Goal: Transaction & Acquisition: Download file/media

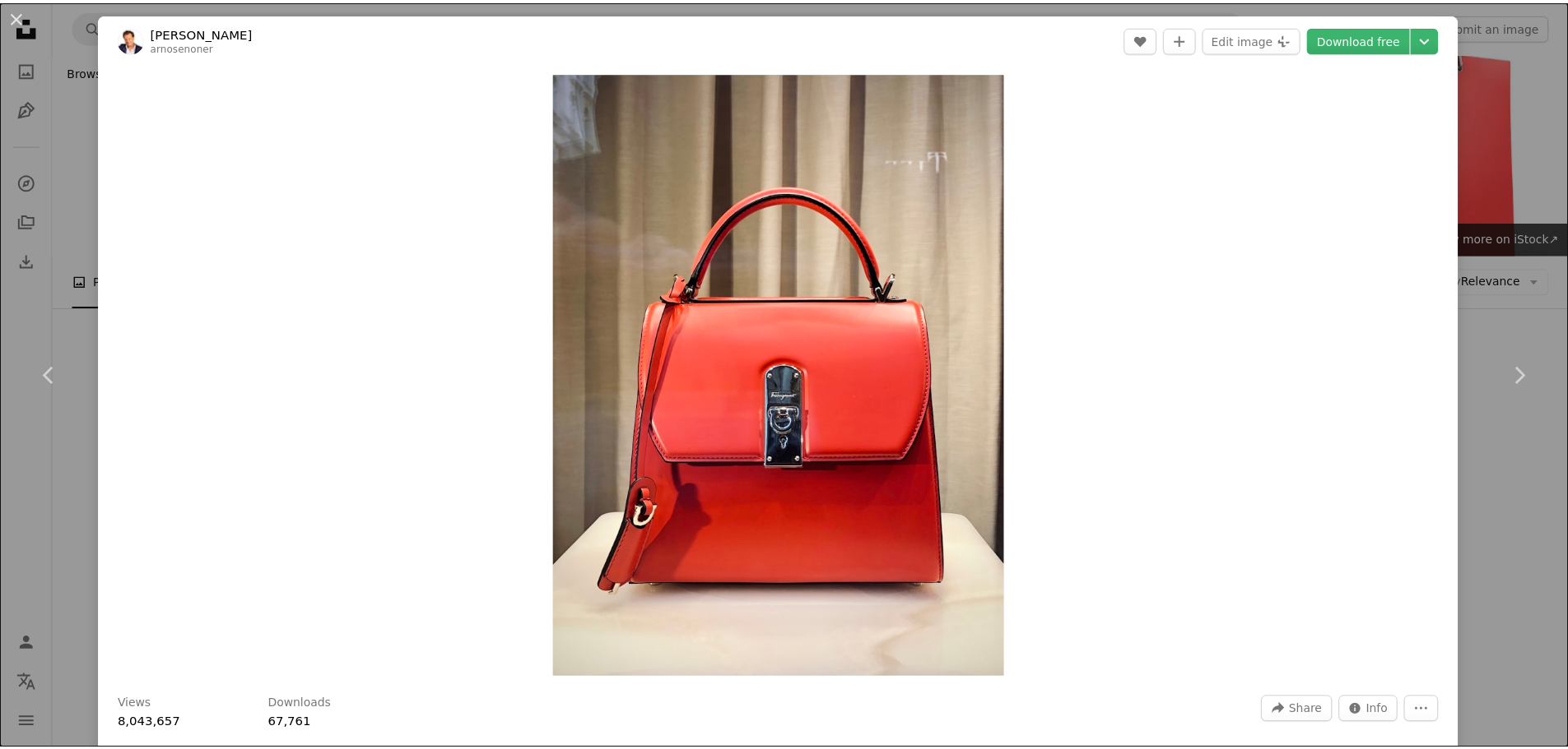
scroll to position [395, 0]
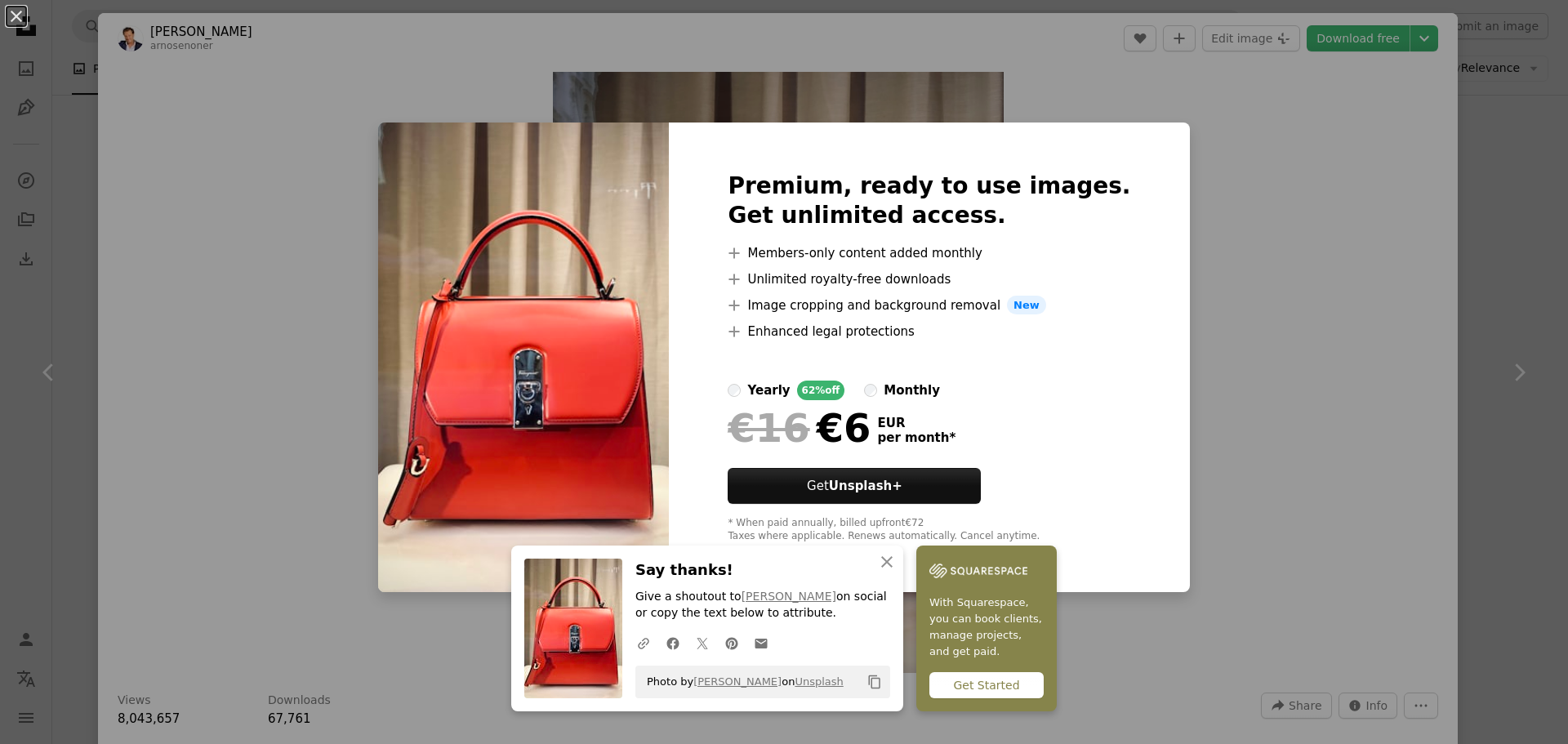
click at [1340, 309] on div "An X shape Premium, ready to use images. Get unlimited access. A plus sign Memb…" at bounding box center [784, 372] width 1568 height 744
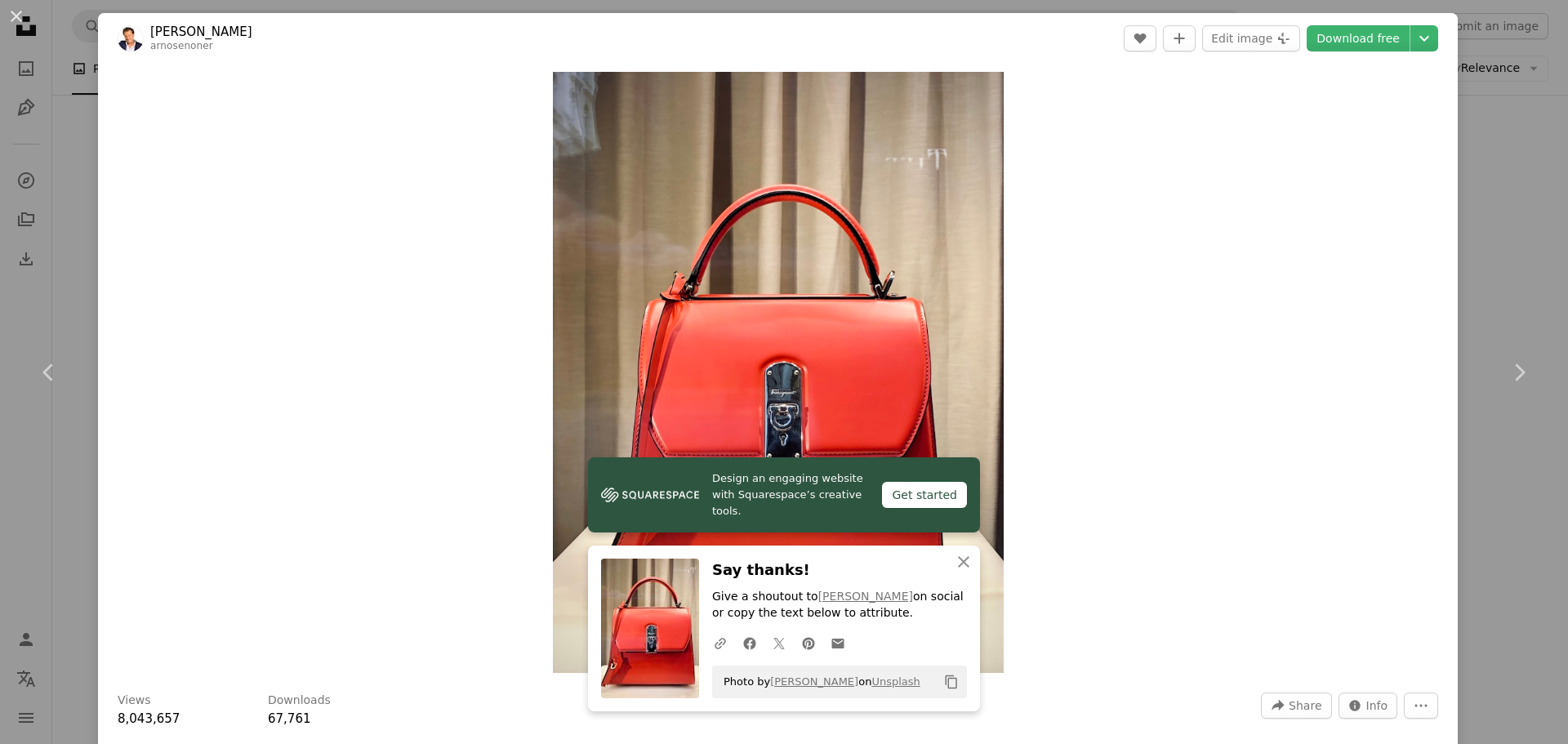
click at [1398, 176] on div "Zoom in" at bounding box center [777, 372] width 1360 height 618
click at [16, 11] on button "An X shape" at bounding box center [16, 16] width 20 height 20
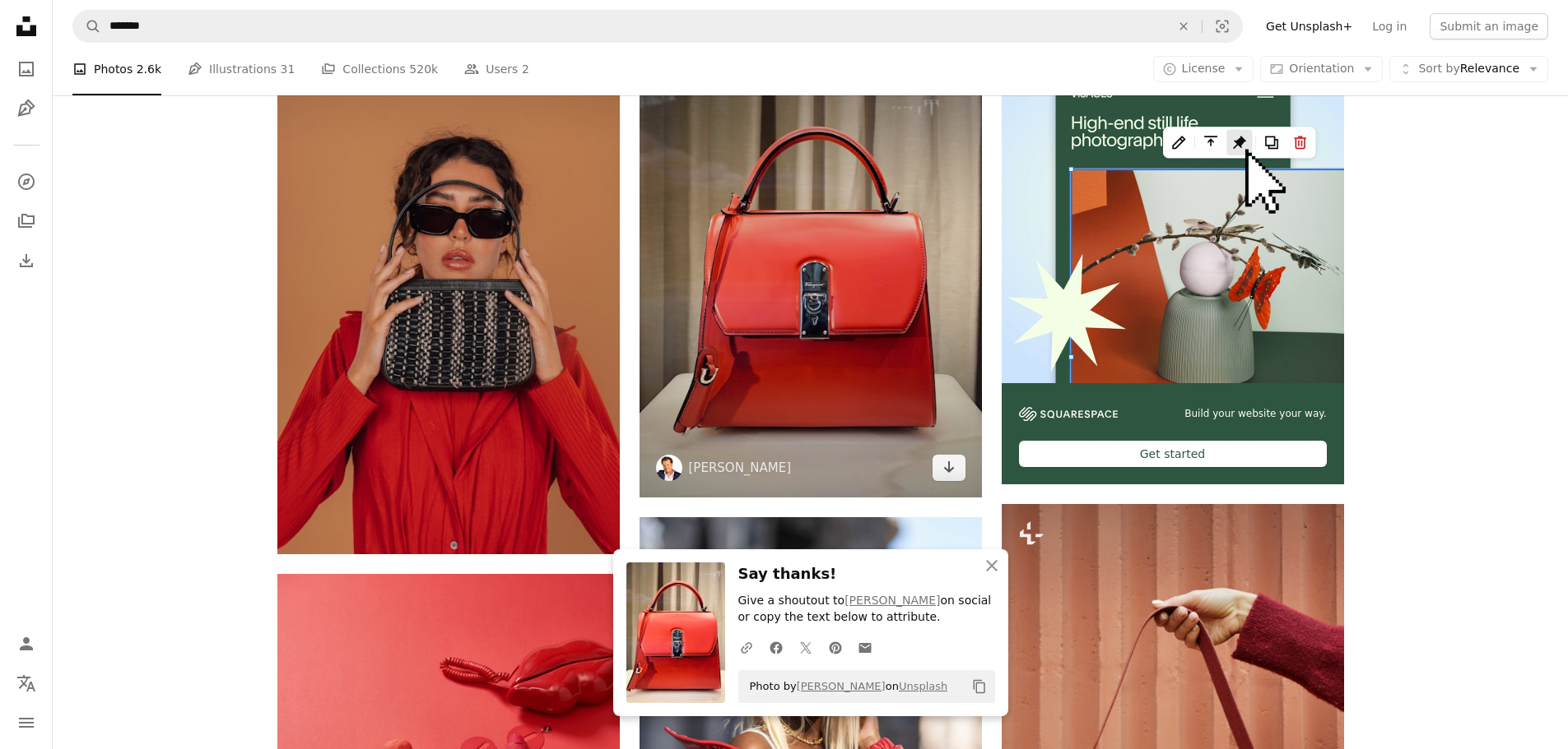
click at [736, 296] on img at bounding box center [810, 269] width 342 height 456
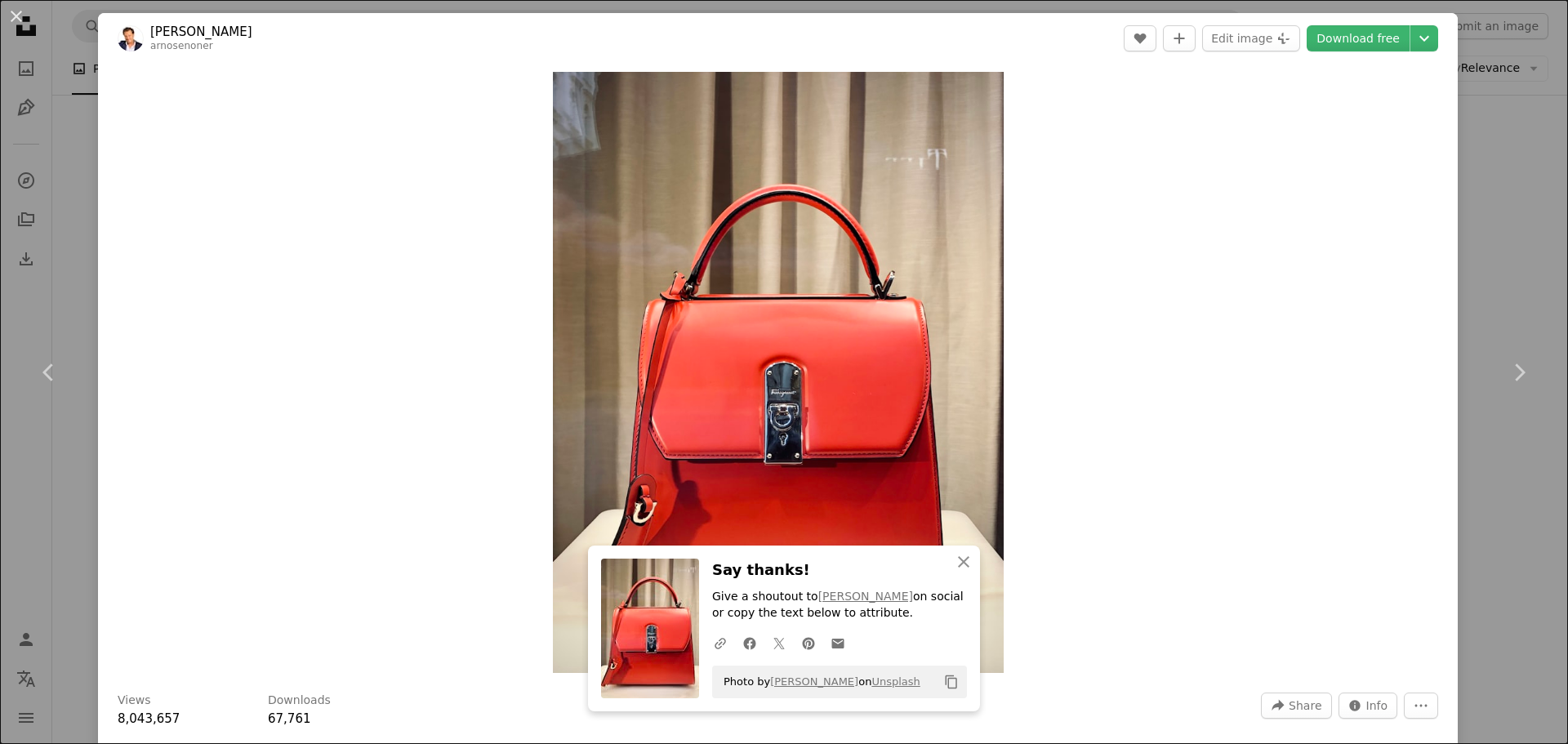
click at [1528, 147] on div "An X shape Chevron left Chevron right Arno Senoner arnosenoner A heart A plus s…" at bounding box center [784, 372] width 1568 height 744
